Goal: Task Accomplishment & Management: Manage account settings

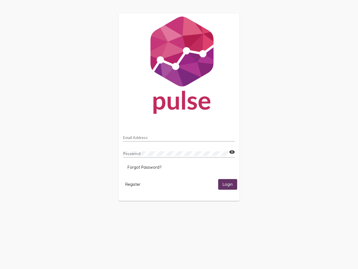
click at [179, 136] on input "Email Address" at bounding box center [179, 137] width 112 height 4
click at [232, 152] on mat-icon "visibility" at bounding box center [232, 152] width 6 height 7
click at [144, 167] on span "Forgot Password?" at bounding box center [145, 167] width 34 height 5
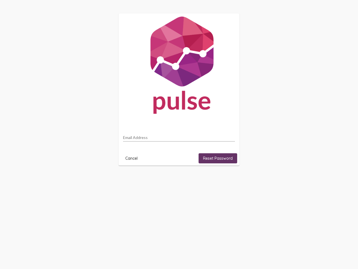
click at [133, 179] on html "Email Address Cancel Reset Password" at bounding box center [179, 89] width 358 height 179
click at [228, 179] on html "Email Address Cancel Reset Password" at bounding box center [179, 89] width 358 height 179
